Goal: Information Seeking & Learning: Check status

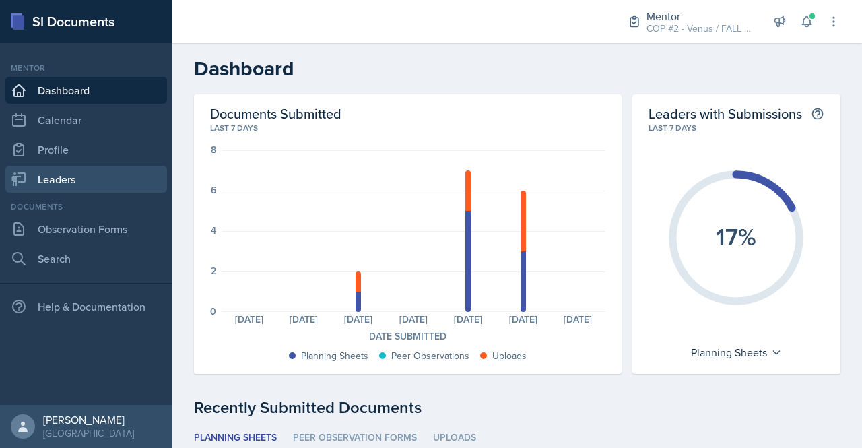
click at [85, 177] on link "Leaders" at bounding box center [86, 179] width 162 height 27
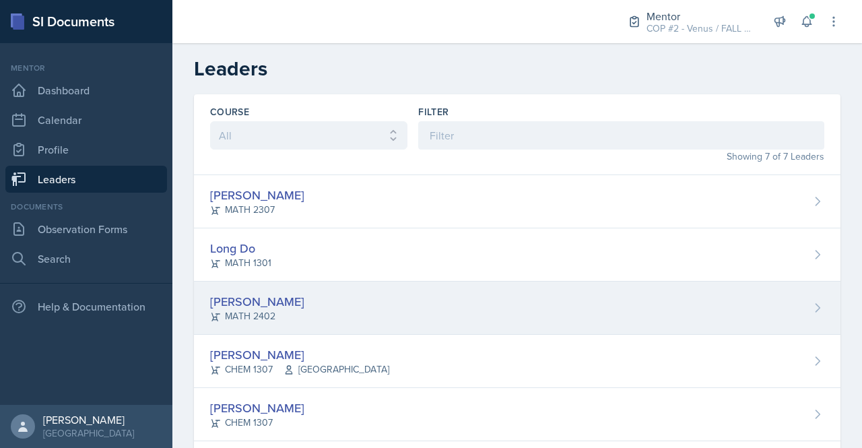
scroll to position [129, 0]
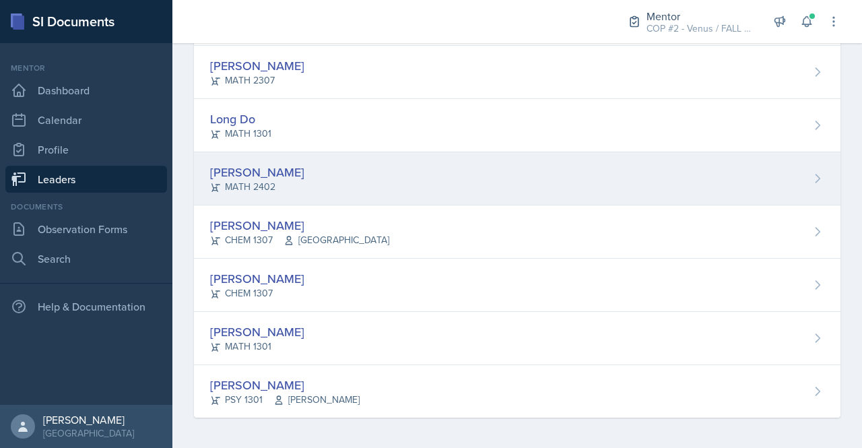
click at [285, 187] on div "[PERSON_NAME] MATH 2402" at bounding box center [517, 178] width 646 height 53
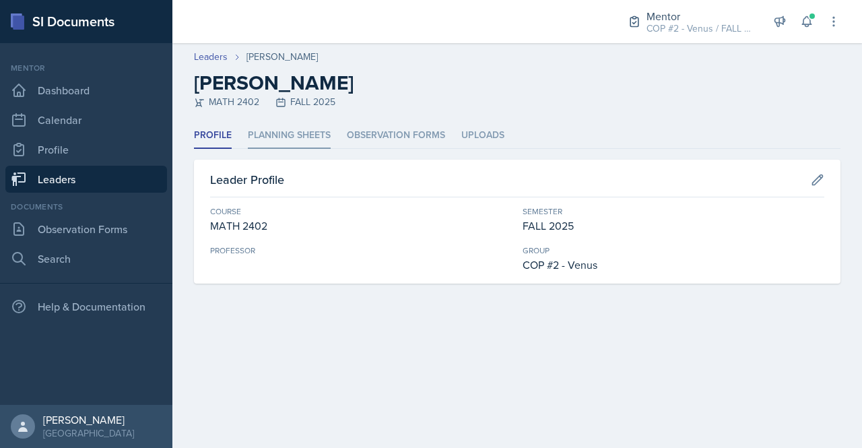
click at [296, 137] on li "Planning Sheets" at bounding box center [289, 136] width 83 height 26
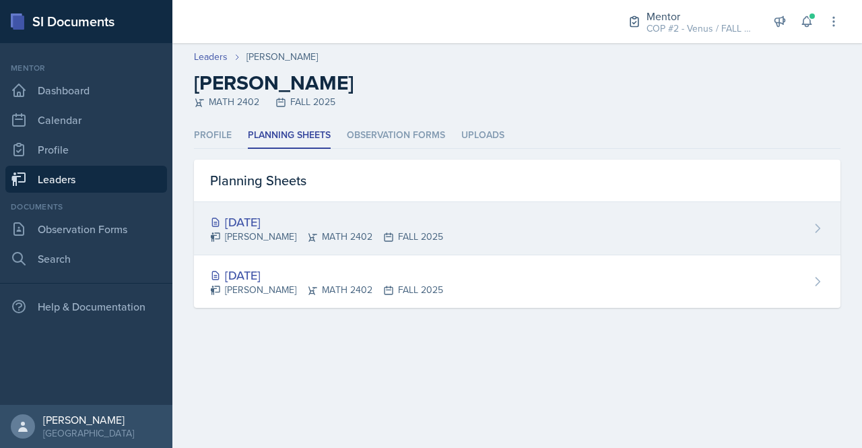
click at [283, 224] on div "[DATE]" at bounding box center [326, 222] width 233 height 18
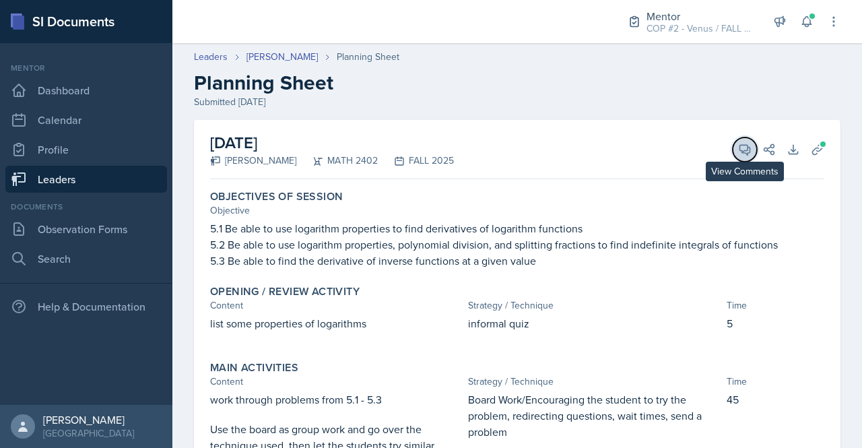
click at [740, 145] on icon at bounding box center [745, 150] width 10 height 10
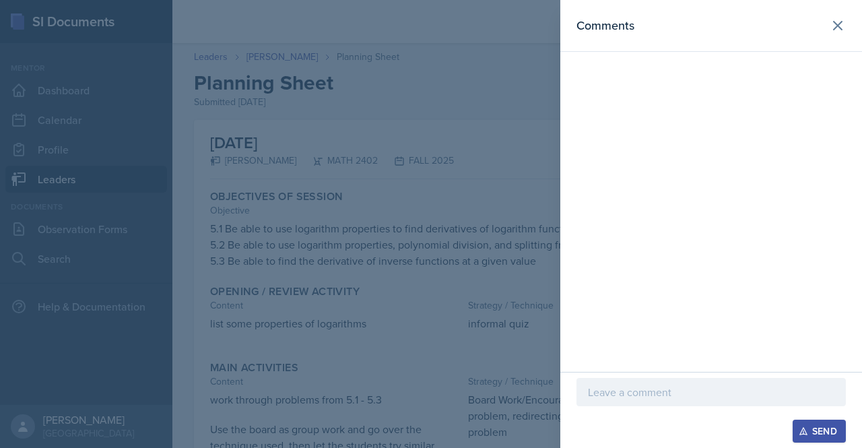
click at [631, 403] on div at bounding box center [710, 392] width 269 height 28
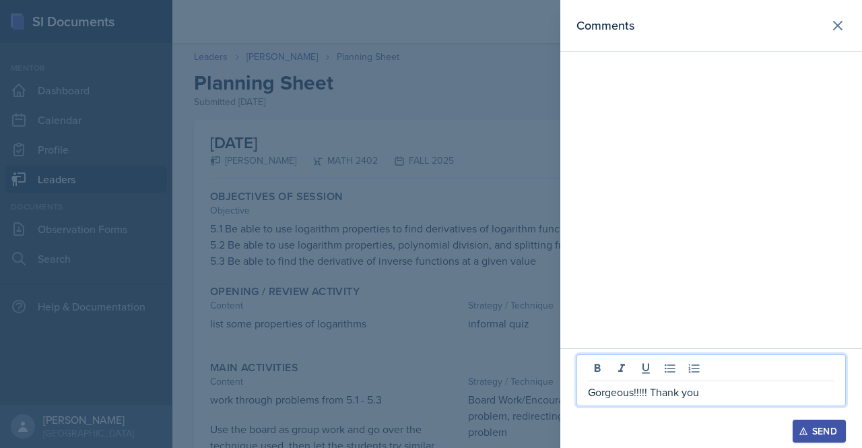
click at [770, 390] on p "Gorgeous!!!!! Thank you" at bounding box center [711, 392] width 246 height 16
click at [620, 391] on p "Gorgeous!!!!! Thank you" at bounding box center [711, 392] width 246 height 16
click at [634, 399] on p "Gorgeous!!!!! Thank you" at bounding box center [711, 392] width 246 height 16
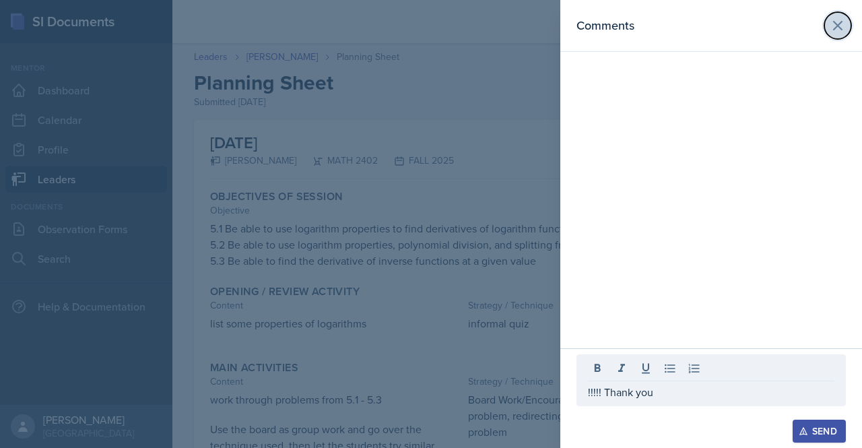
click at [839, 26] on icon at bounding box center [838, 26] width 8 height 8
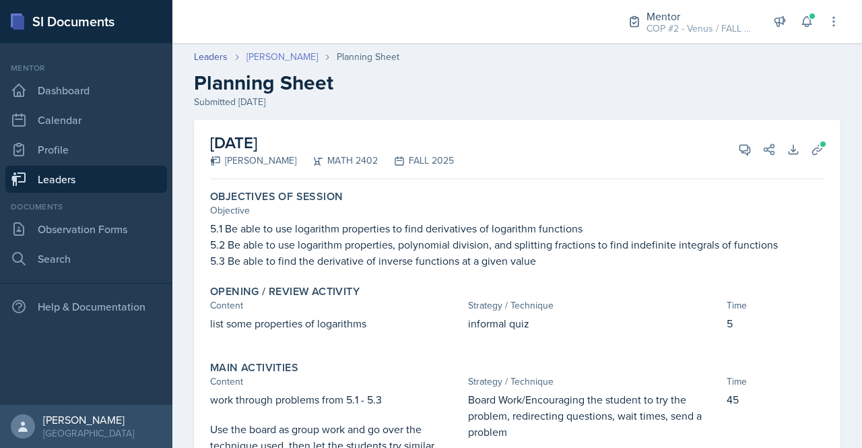
click at [267, 57] on link "[PERSON_NAME]" at bounding box center [281, 57] width 71 height 14
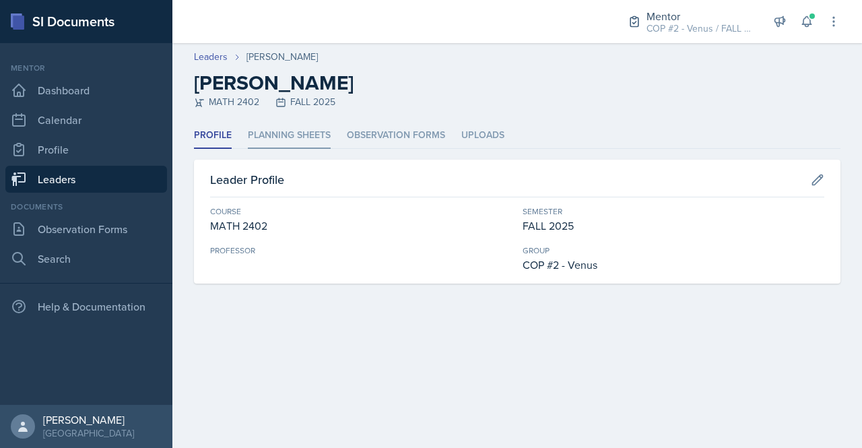
click at [281, 139] on li "Planning Sheets" at bounding box center [289, 136] width 83 height 26
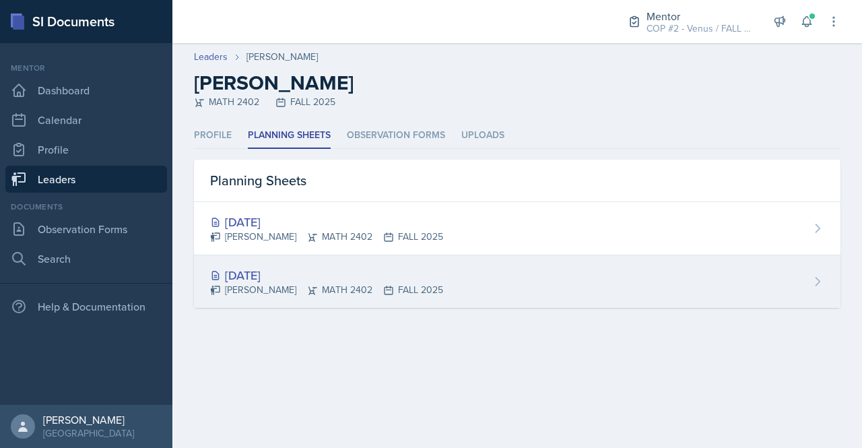
click at [281, 269] on div "[DATE]" at bounding box center [326, 275] width 233 height 18
